Goal: Go to known website: Go to known website

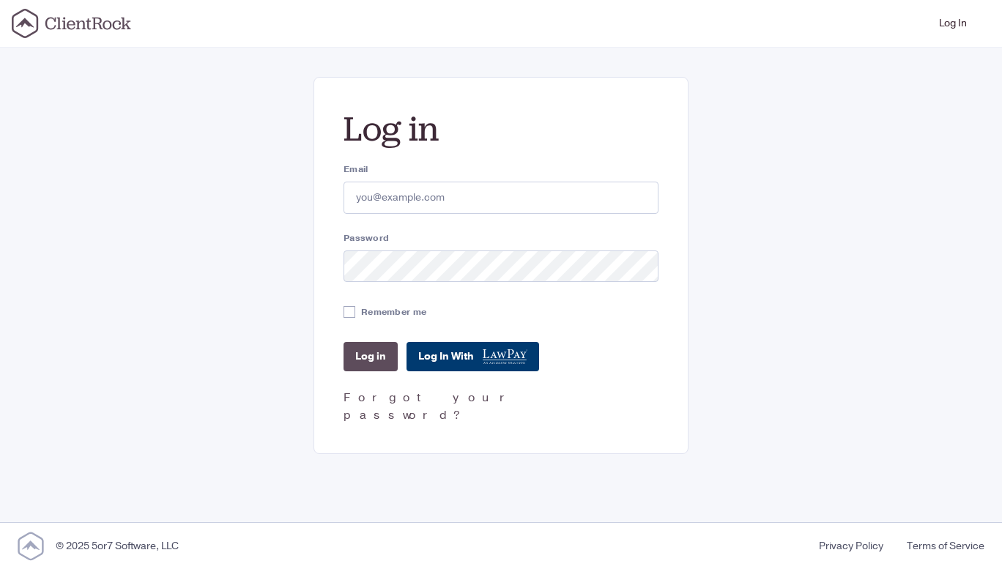
click at [461, 363] on link "Log In With" at bounding box center [472, 356] width 133 height 29
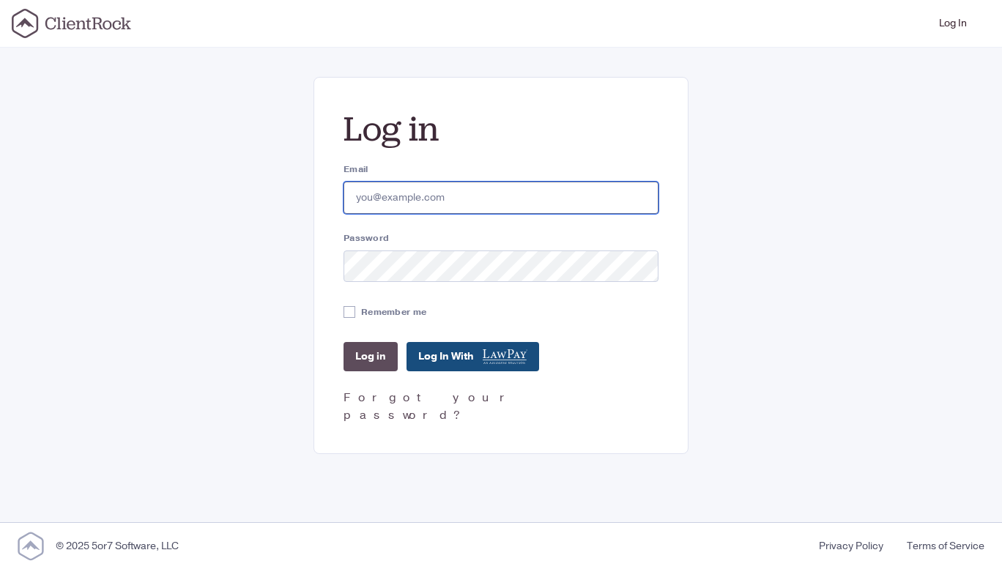
click at [463, 201] on input "Email" at bounding box center [500, 198] width 315 height 32
click at [76, 23] on icon at bounding box center [71, 23] width 119 height 29
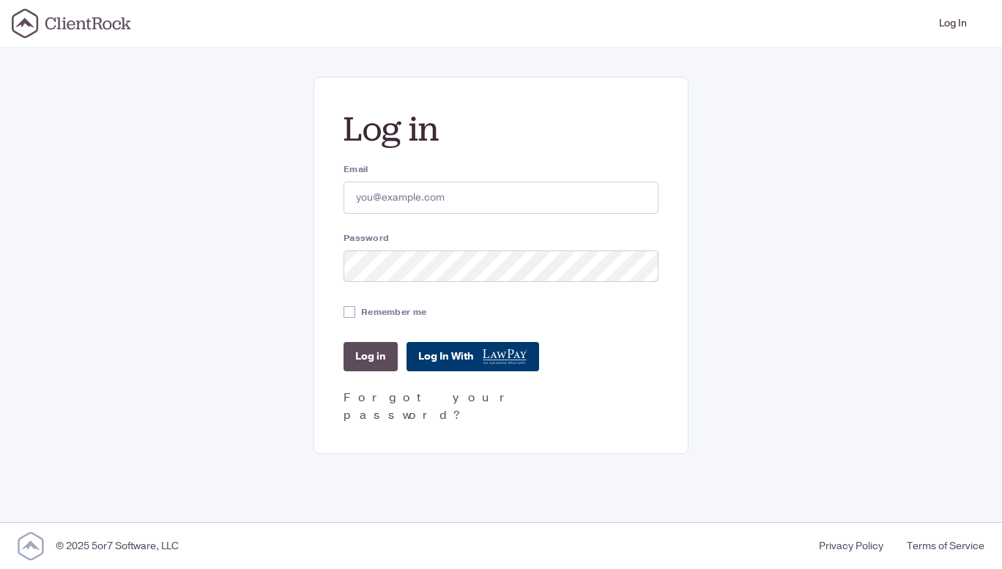
click at [474, 349] on link "Log In With" at bounding box center [472, 356] width 133 height 29
